Goal: Task Accomplishment & Management: Use online tool/utility

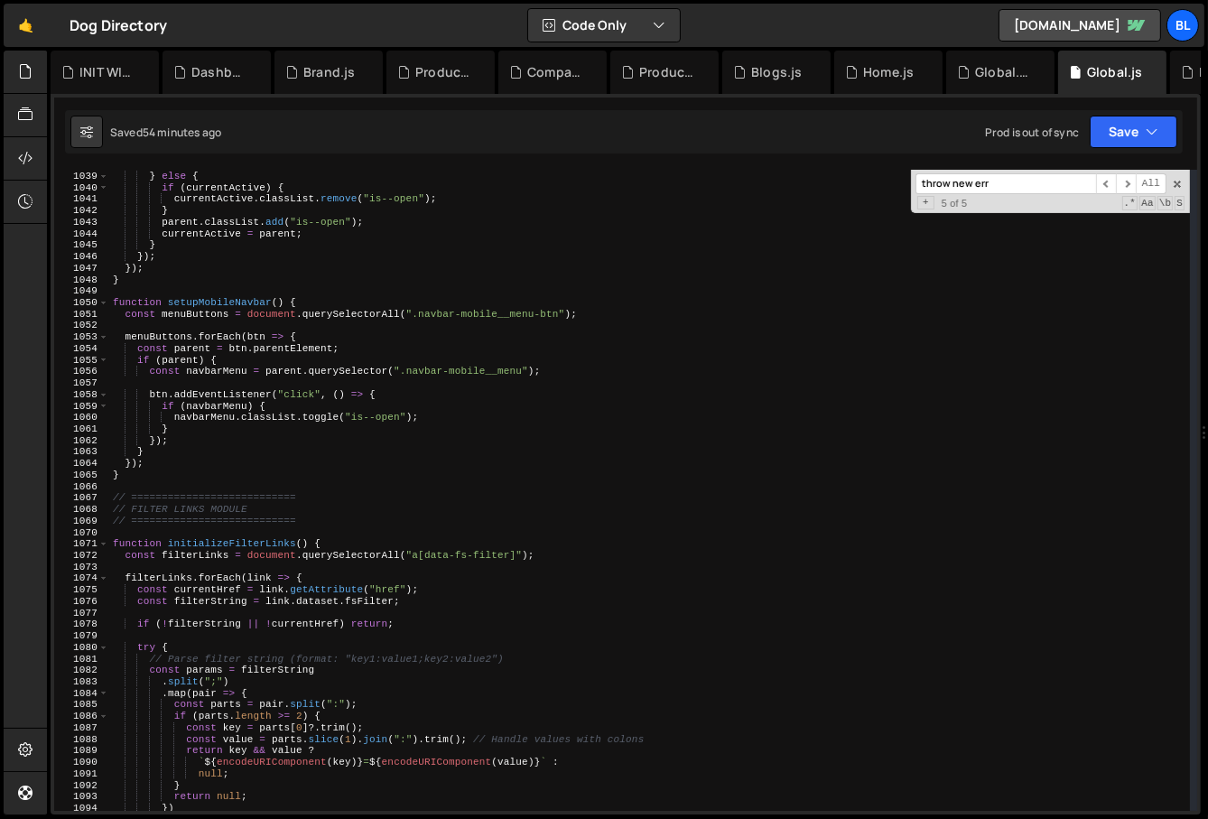
scroll to position [27867, 0]
click at [280, 434] on div "currentActive = null ; } else { if ( currentActive ) { currentActive . classLis…" at bounding box center [649, 491] width 1080 height 664
click at [338, 333] on div "currentActive = null ; } else { if ( currentActive ) { currentActive . classLis…" at bounding box center [649, 491] width 1080 height 664
type textarea "menuButtons.forEach(btn => {"
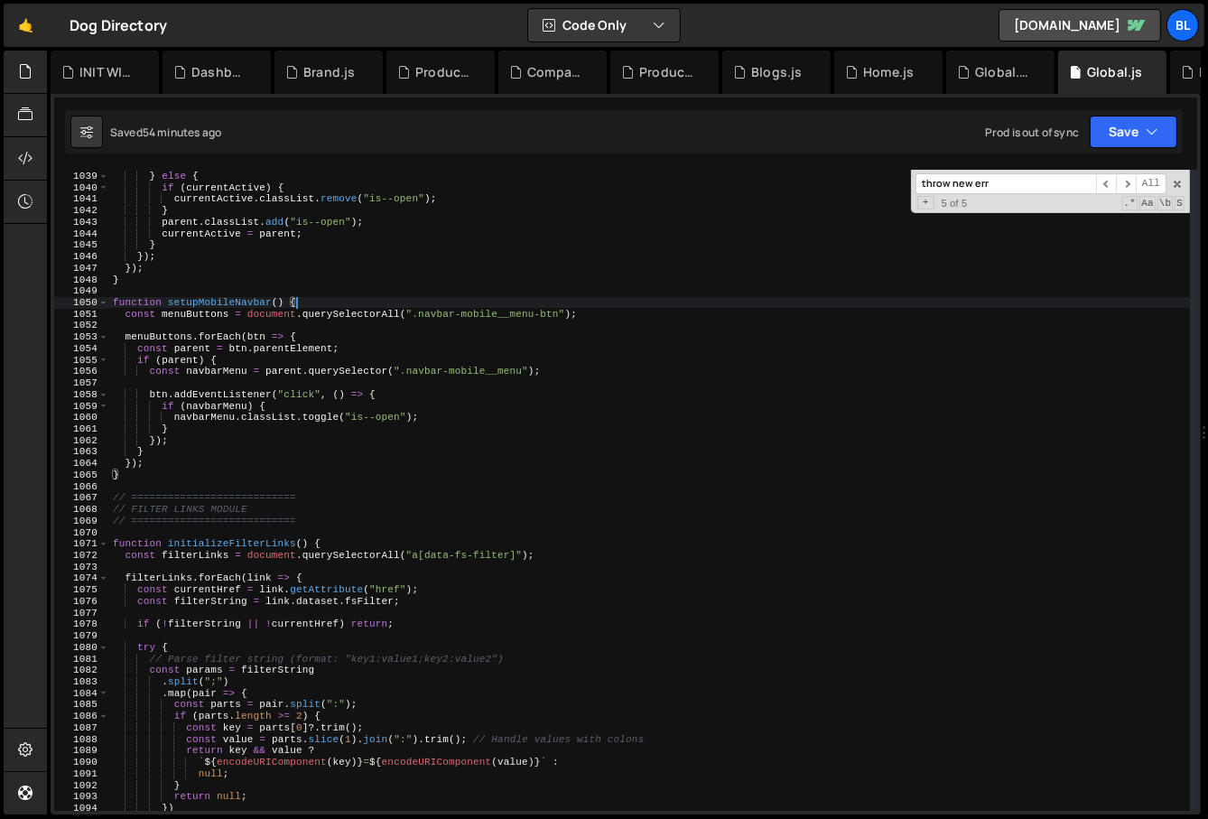
click at [1059, 134] on div "Prod is out of sync" at bounding box center [1032, 132] width 94 height 15
drag, startPoint x: 940, startPoint y: 147, endPoint x: 893, endPoint y: 153, distance: 47.4
click at [893, 153] on div "Saved 54 minutes ago Prod is out of sync Upgrade to Edit Save Save to Staging S…" at bounding box center [623, 131] width 1117 height 43
drag, startPoint x: 893, startPoint y: 153, endPoint x: 904, endPoint y: 191, distance: 39.7
click at [904, 191] on div "XXXXXXXXXXXXXXXXXXXXXXXXXXXXXXXXXXXXXXXXXXXXXXXXXXXXXXXXXXXXXXXXXXXXXXXXXXXXXXX…" at bounding box center [626, 454] width 1150 height 720
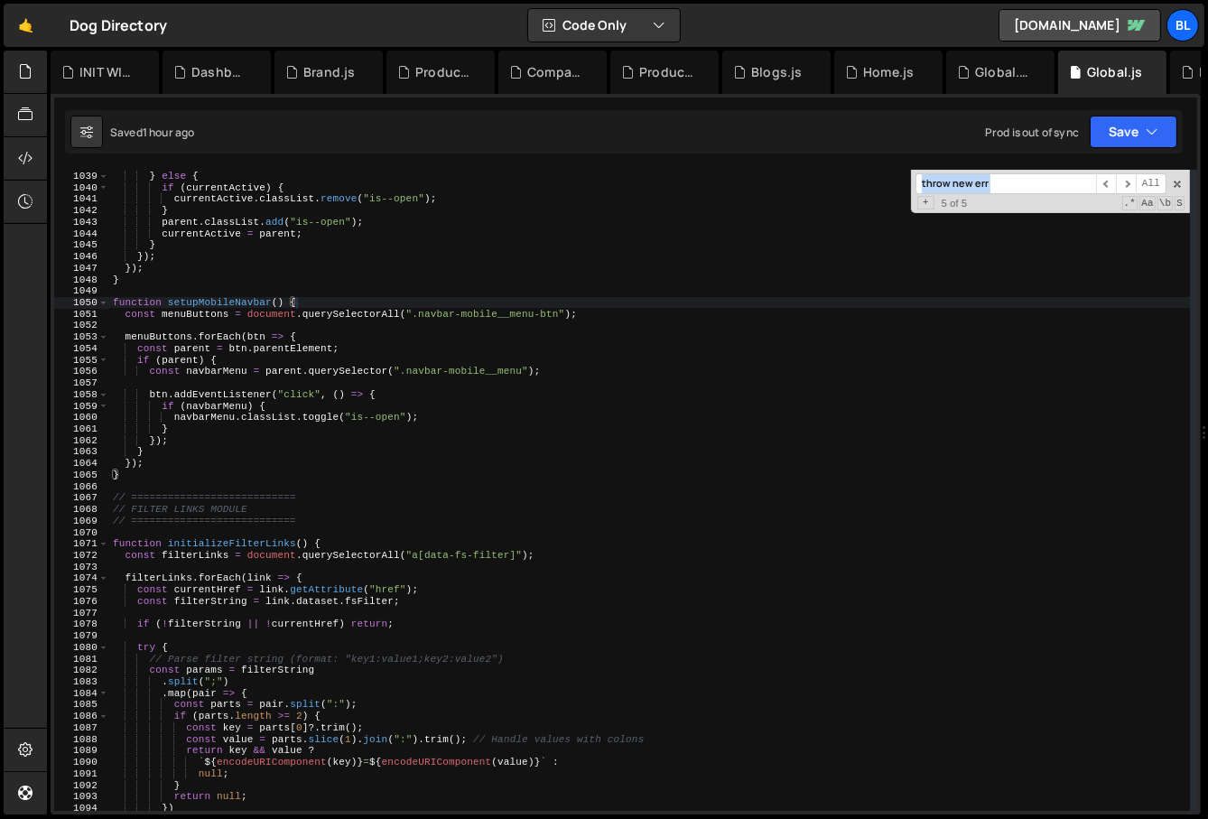
type textarea "}"
click at [651, 249] on div "currentActive = null ; } else { if ( currentActive ) { currentActive . classLis…" at bounding box center [649, 491] width 1080 height 664
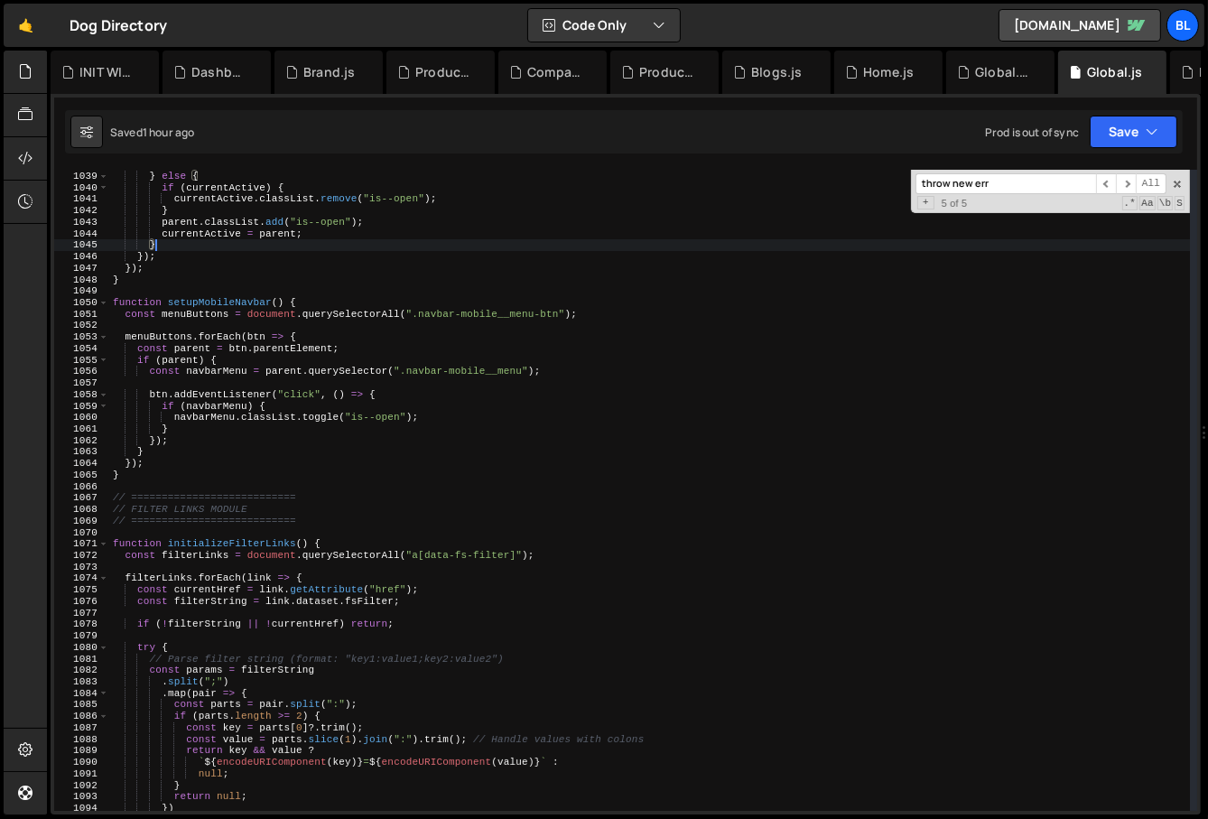
click at [527, 384] on div "currentActive = null ; } else { if ( currentActive ) { currentActive . classLis…" at bounding box center [649, 491] width 1080 height 664
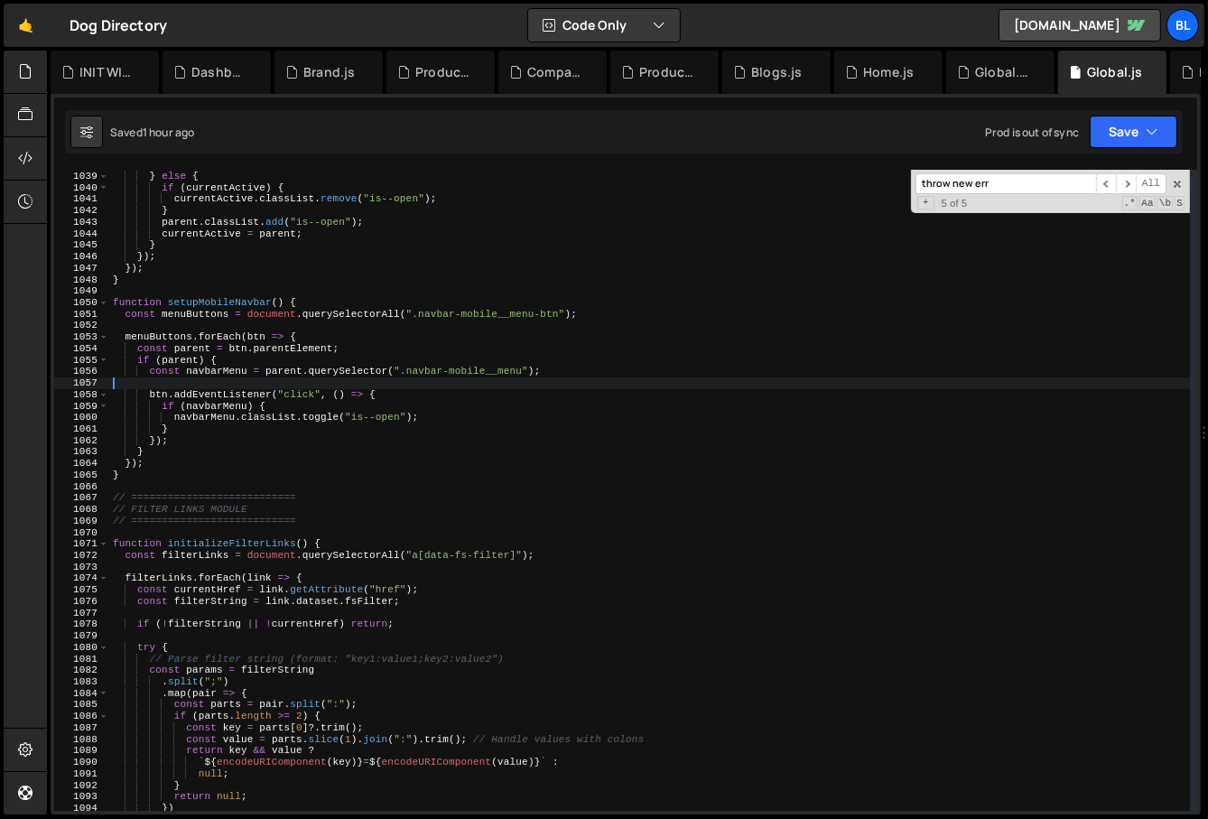
click at [482, 425] on div "currentActive = null ; } else { if ( currentActive ) { currentActive . classLis…" at bounding box center [649, 491] width 1080 height 664
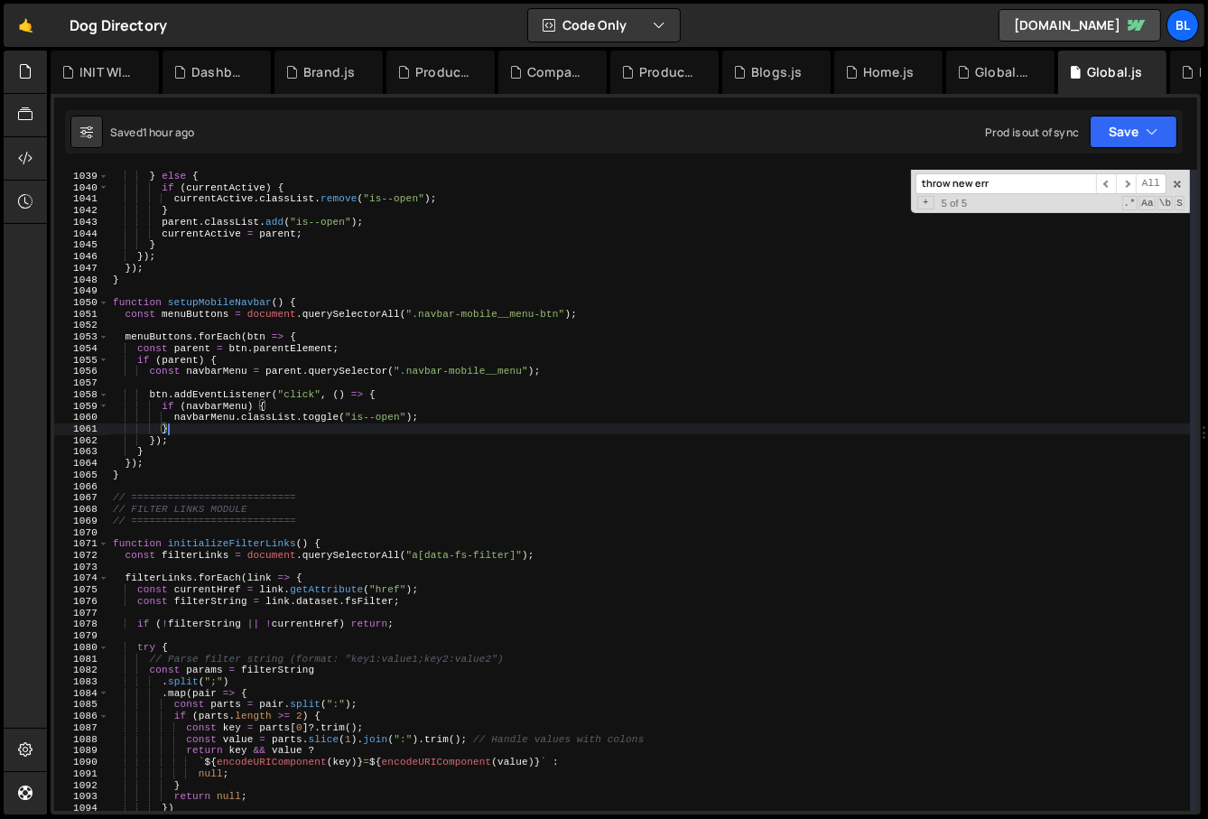
click at [469, 435] on div "currentActive = null ; } else { if ( currentActive ) { currentActive . classLis…" at bounding box center [649, 491] width 1080 height 664
click at [464, 442] on div "currentActive = null ; } else { if ( currentActive ) { currentActive . classLis…" at bounding box center [649, 491] width 1080 height 664
click at [458, 454] on div "currentActive = null ; } else { if ( currentActive ) { currentActive . classLis…" at bounding box center [649, 491] width 1080 height 664
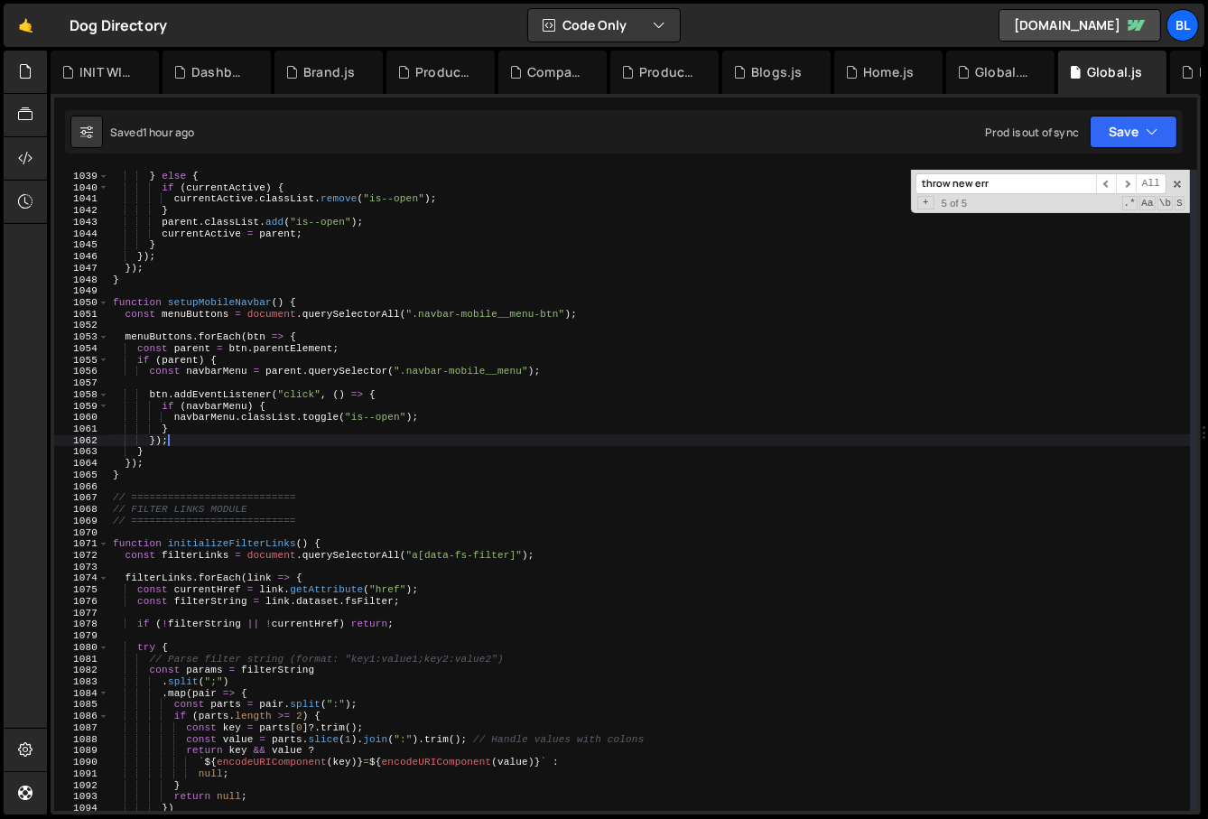
type textarea "}"
